Goal: Obtain resource: Download file/media

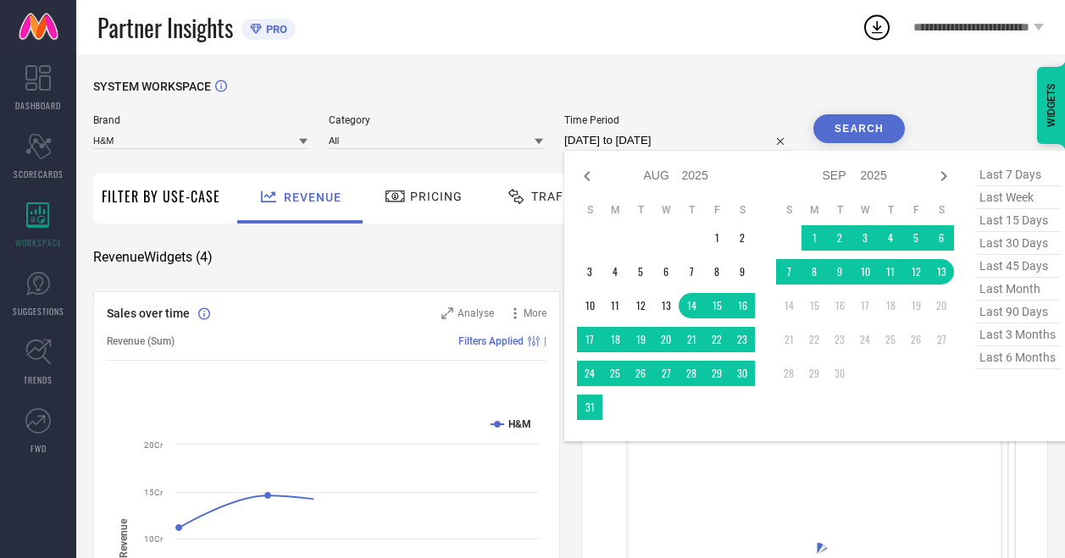
select select "7"
select select "2025"
select select "8"
select select "2025"
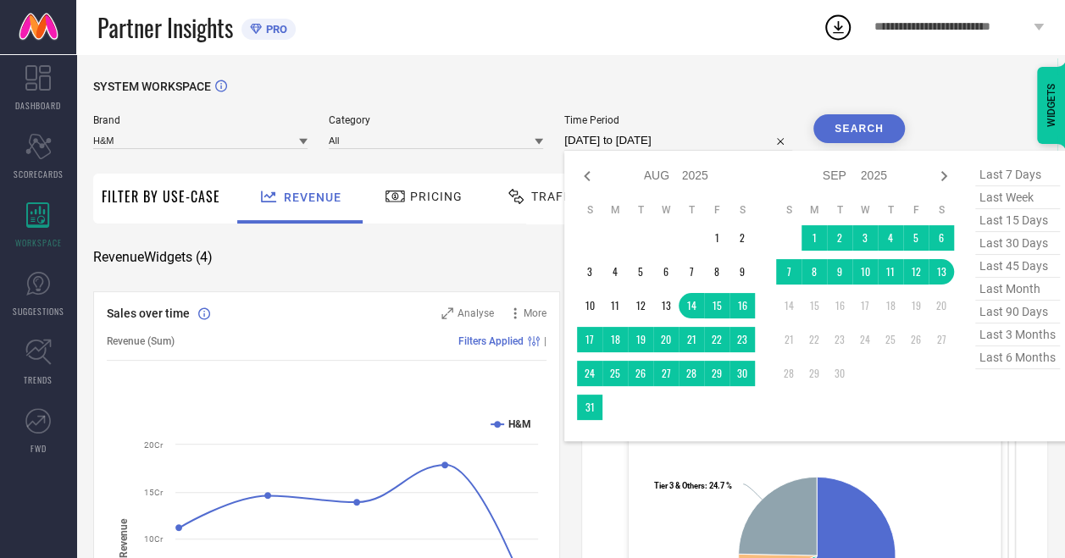
click at [1005, 312] on span "last 90 days" at bounding box center [1017, 312] width 85 height 23
type input "16-06-2025 to 13-09-2025"
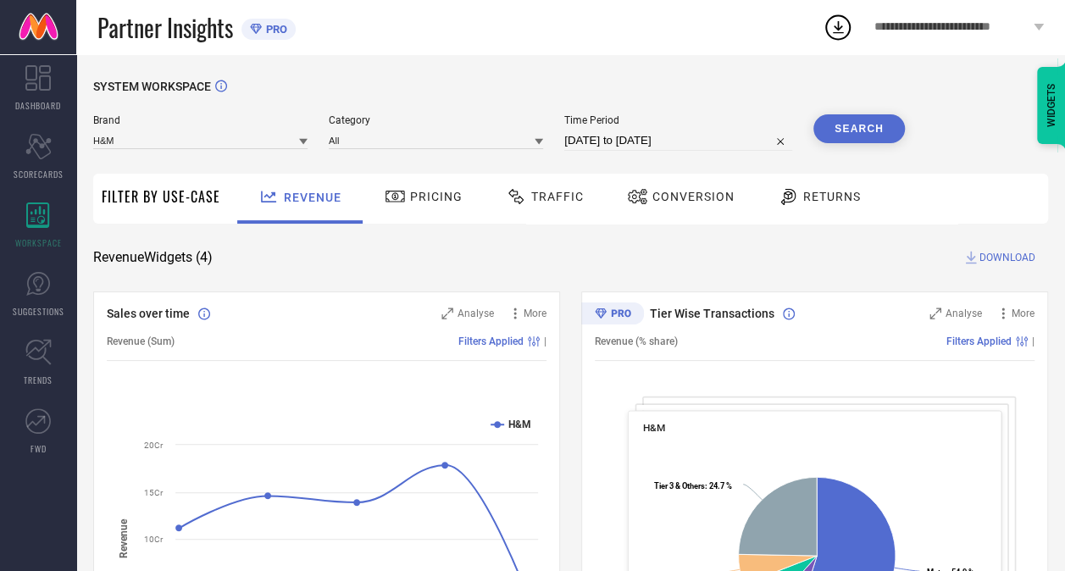
click at [852, 116] on button "Search" at bounding box center [859, 128] width 92 height 29
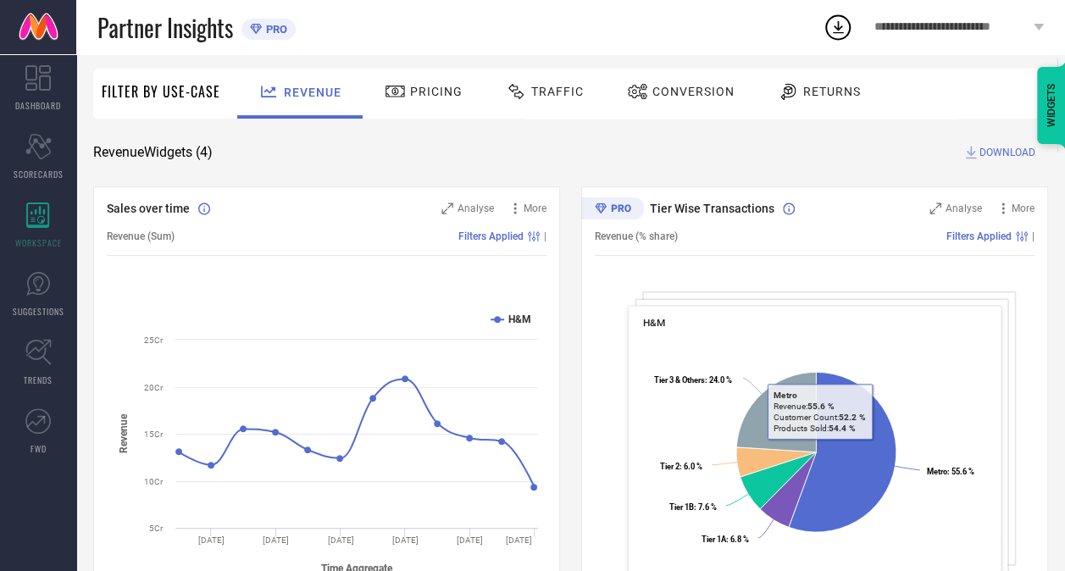
scroll to position [102, 0]
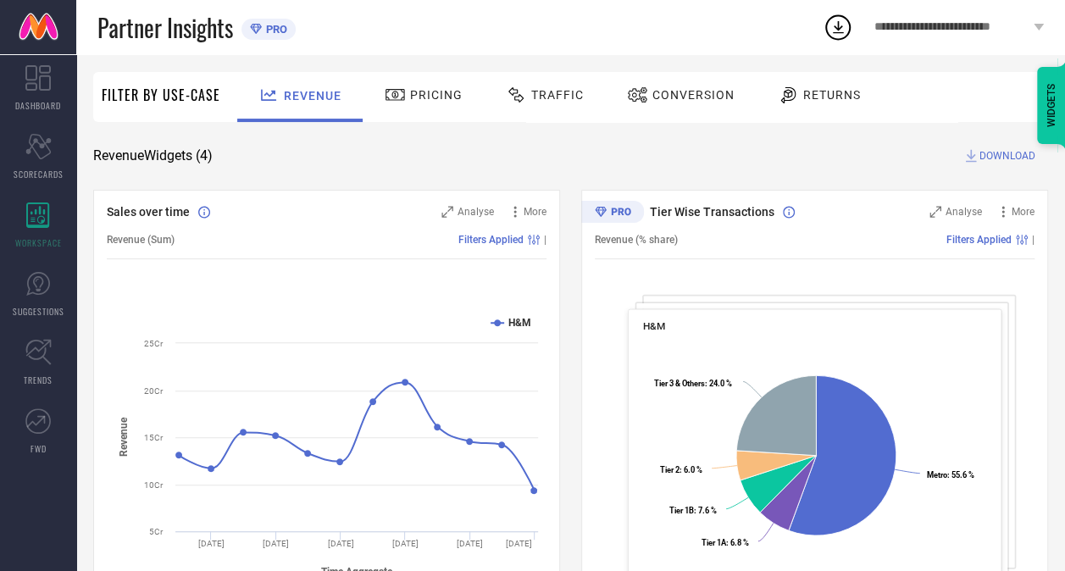
click at [1012, 159] on span "DOWNLOAD" at bounding box center [1008, 155] width 56 height 17
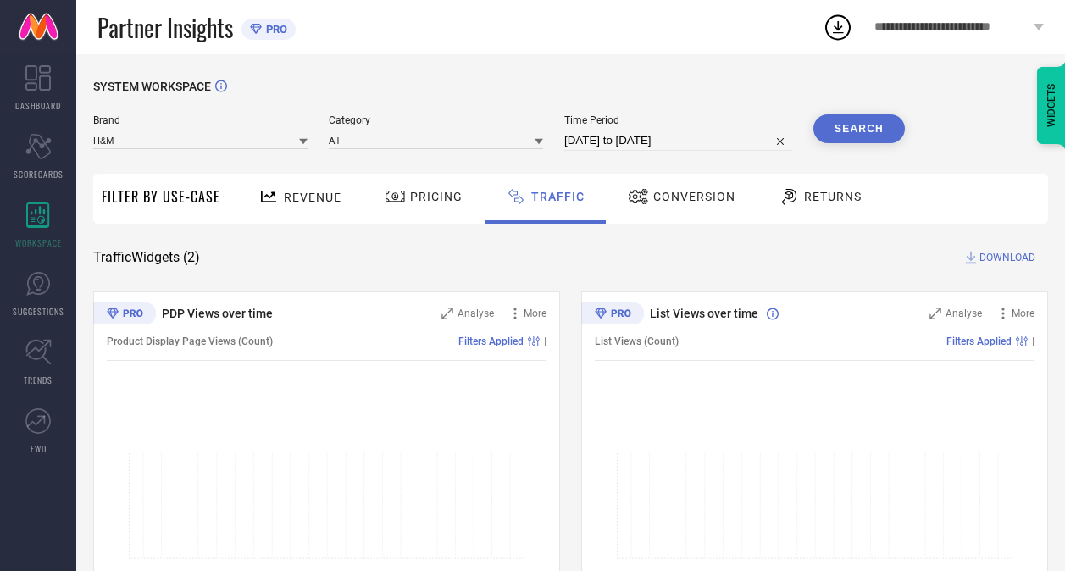
scroll to position [169, 0]
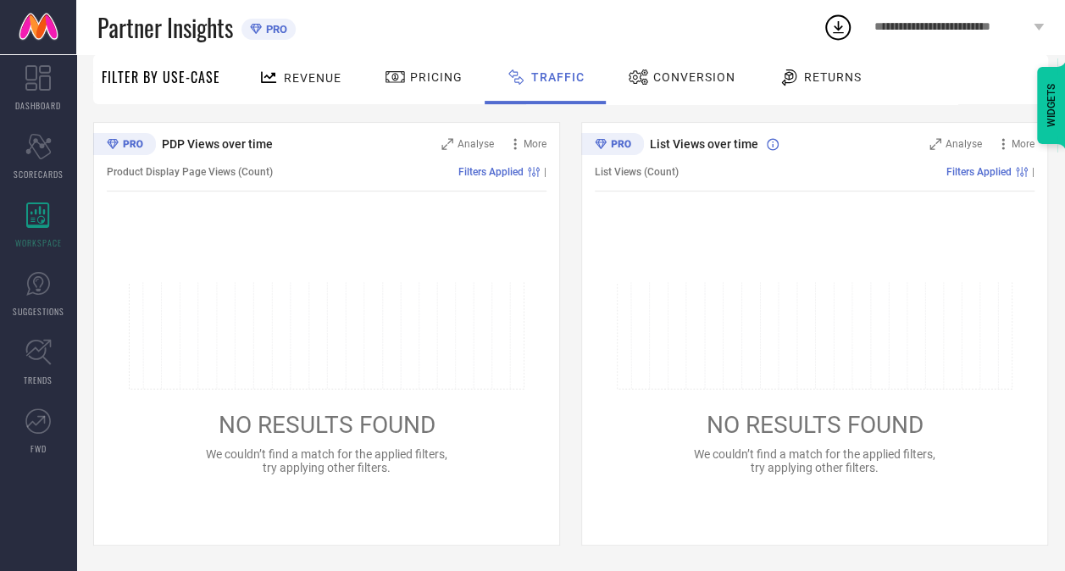
click at [853, 28] on div "**********" at bounding box center [959, 27] width 212 height 54
click at [836, 22] on icon at bounding box center [838, 27] width 31 height 31
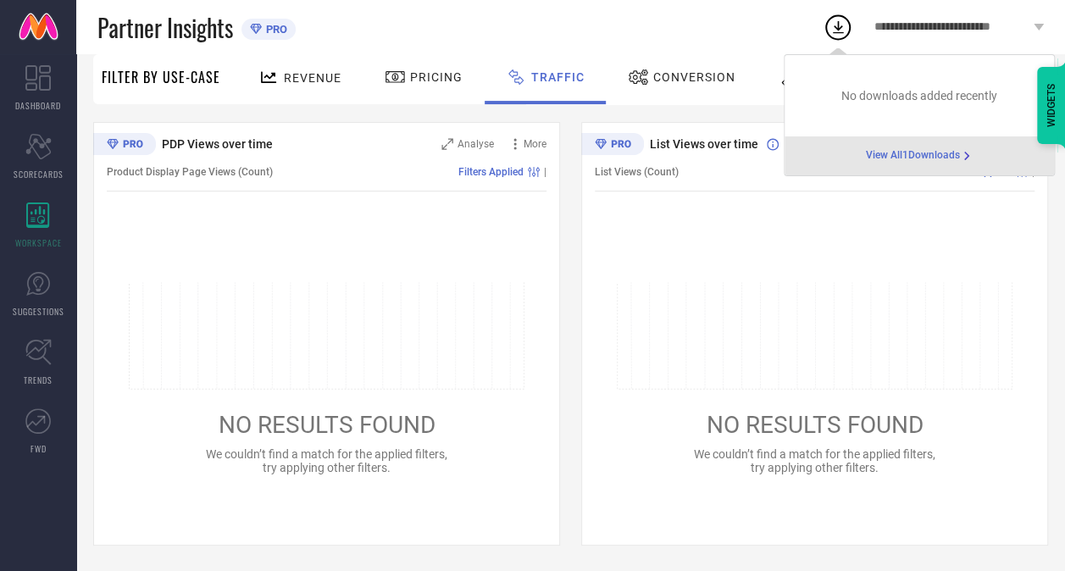
click at [897, 149] on span "View All 1 Downloads" at bounding box center [913, 156] width 94 height 14
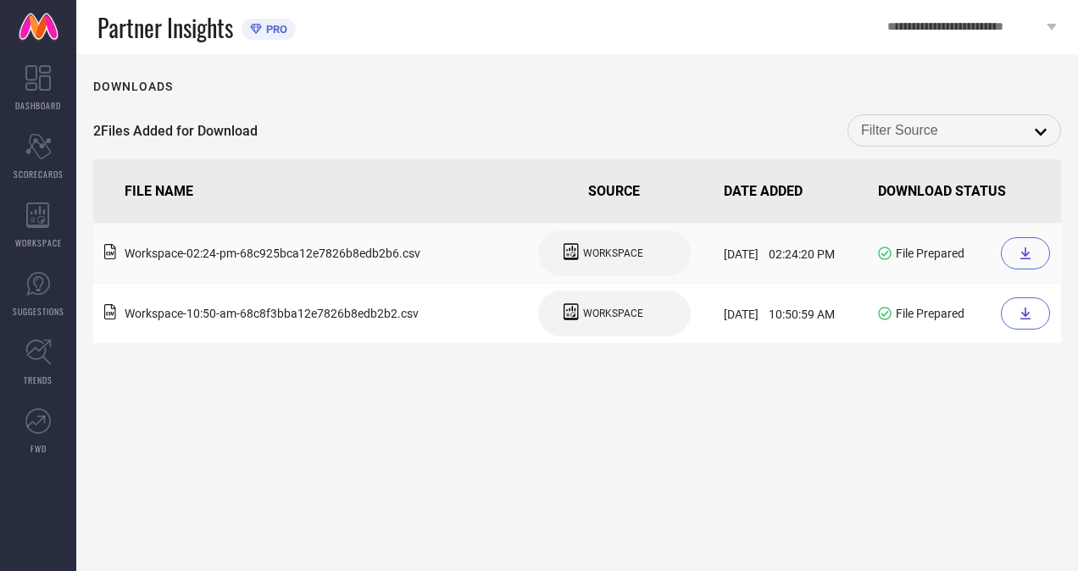
click at [1029, 249] on icon at bounding box center [1026, 254] width 14 height 14
